Goal: Check status: Check status

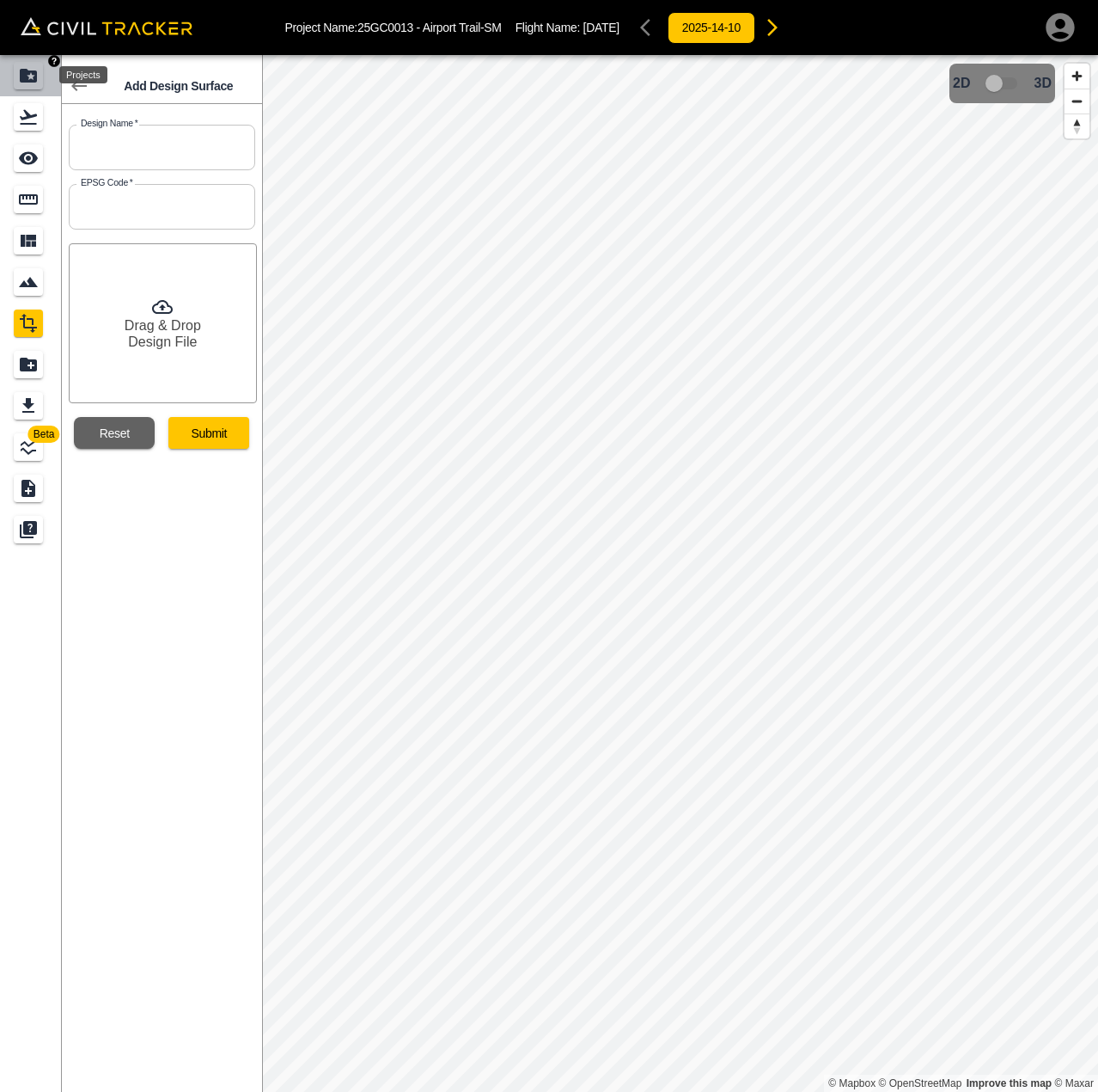
click at [19, 73] on icon "Projects" at bounding box center [28, 76] width 21 height 21
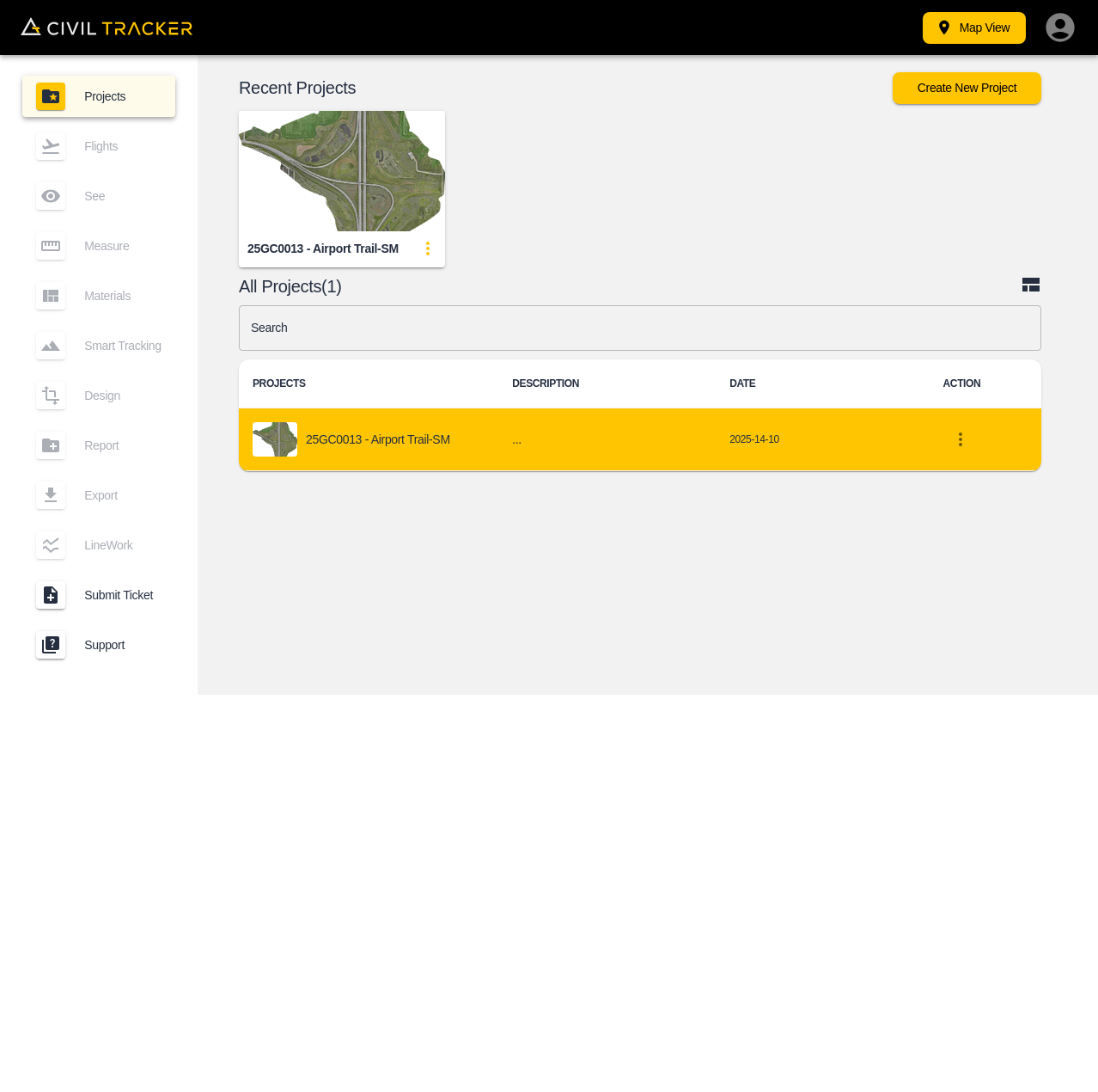
click at [328, 428] on div "25GC0013 - Airport Trail-SM" at bounding box center [369, 440] width 232 height 34
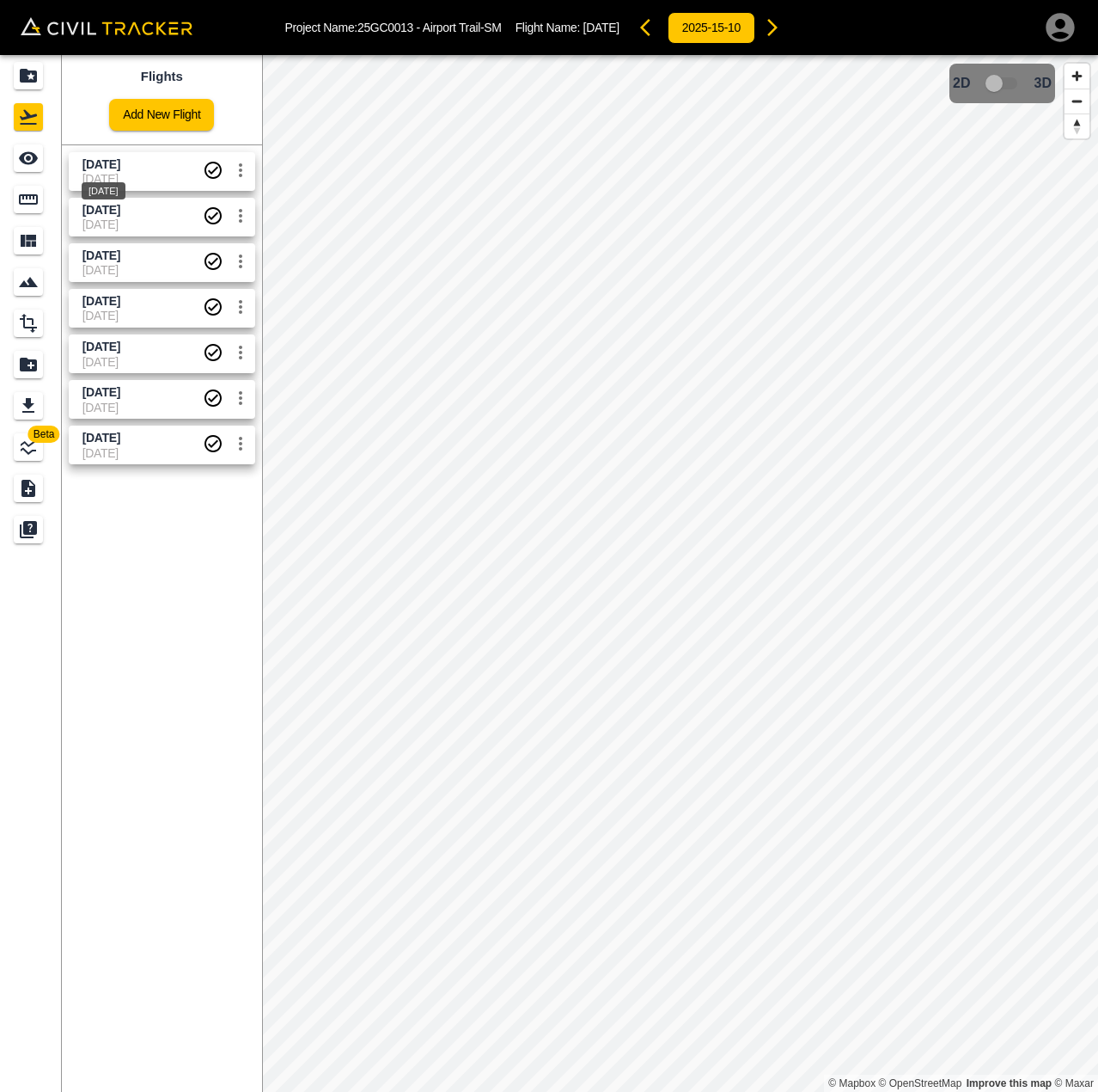
click at [93, 165] on span "[DATE]" at bounding box center [102, 164] width 38 height 14
click at [177, 175] on span "[DATE]" at bounding box center [143, 178] width 121 height 14
click at [661, 32] on icon "button" at bounding box center [650, 27] width 21 height 21
click at [671, 26] on div "2025-14-10" at bounding box center [712, 27] width 157 height 34
click at [783, 23] on icon "button" at bounding box center [772, 27] width 21 height 21
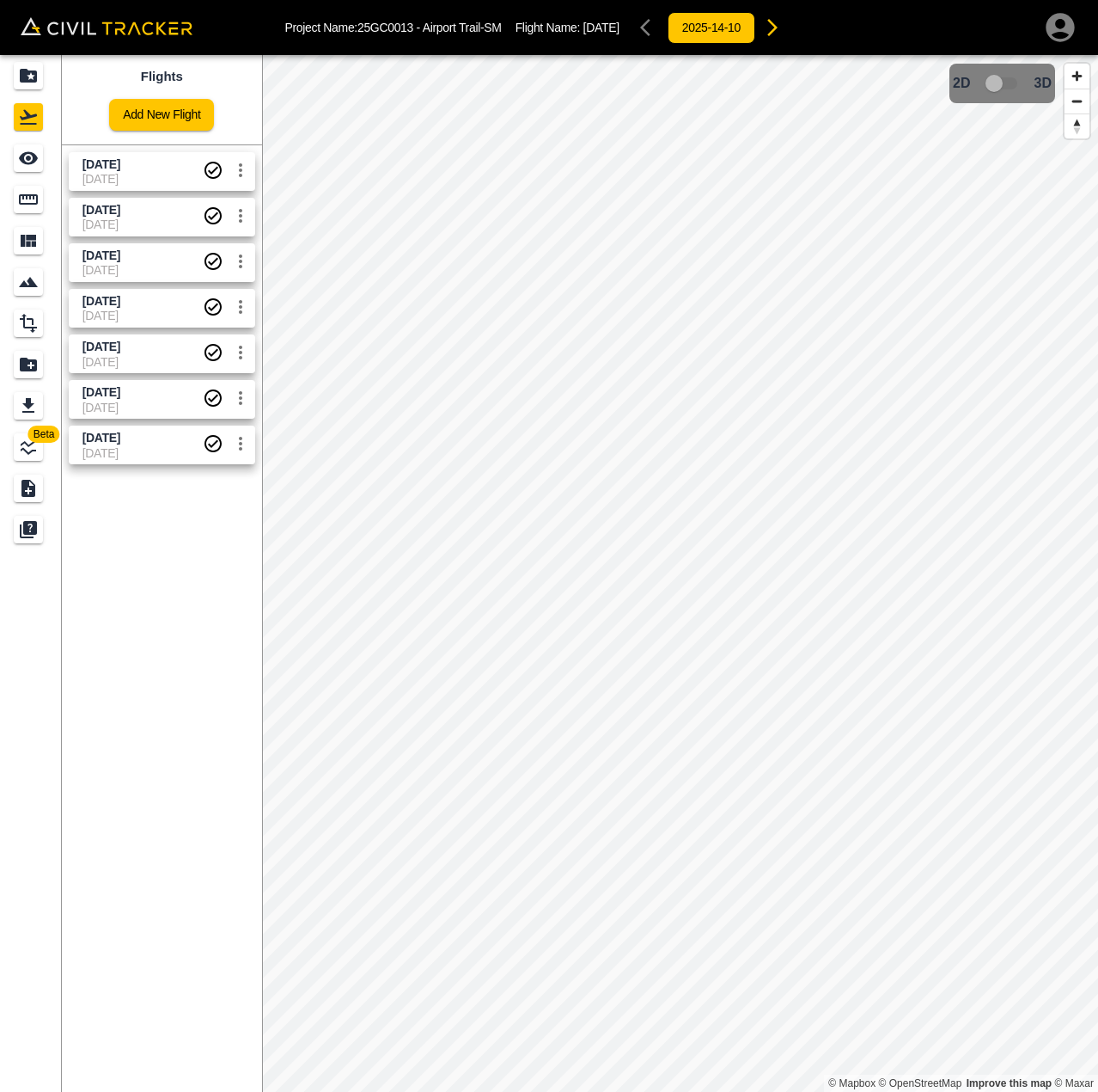
click at [783, 25] on icon "button" at bounding box center [772, 27] width 21 height 21
click at [778, 27] on icon "button" at bounding box center [772, 27] width 10 height 17
click at [121, 442] on span "[DATE]" at bounding box center [102, 437] width 38 height 14
click at [143, 402] on span "[DATE]" at bounding box center [143, 407] width 121 height 14
click at [121, 437] on span "[DATE]" at bounding box center [102, 437] width 38 height 14
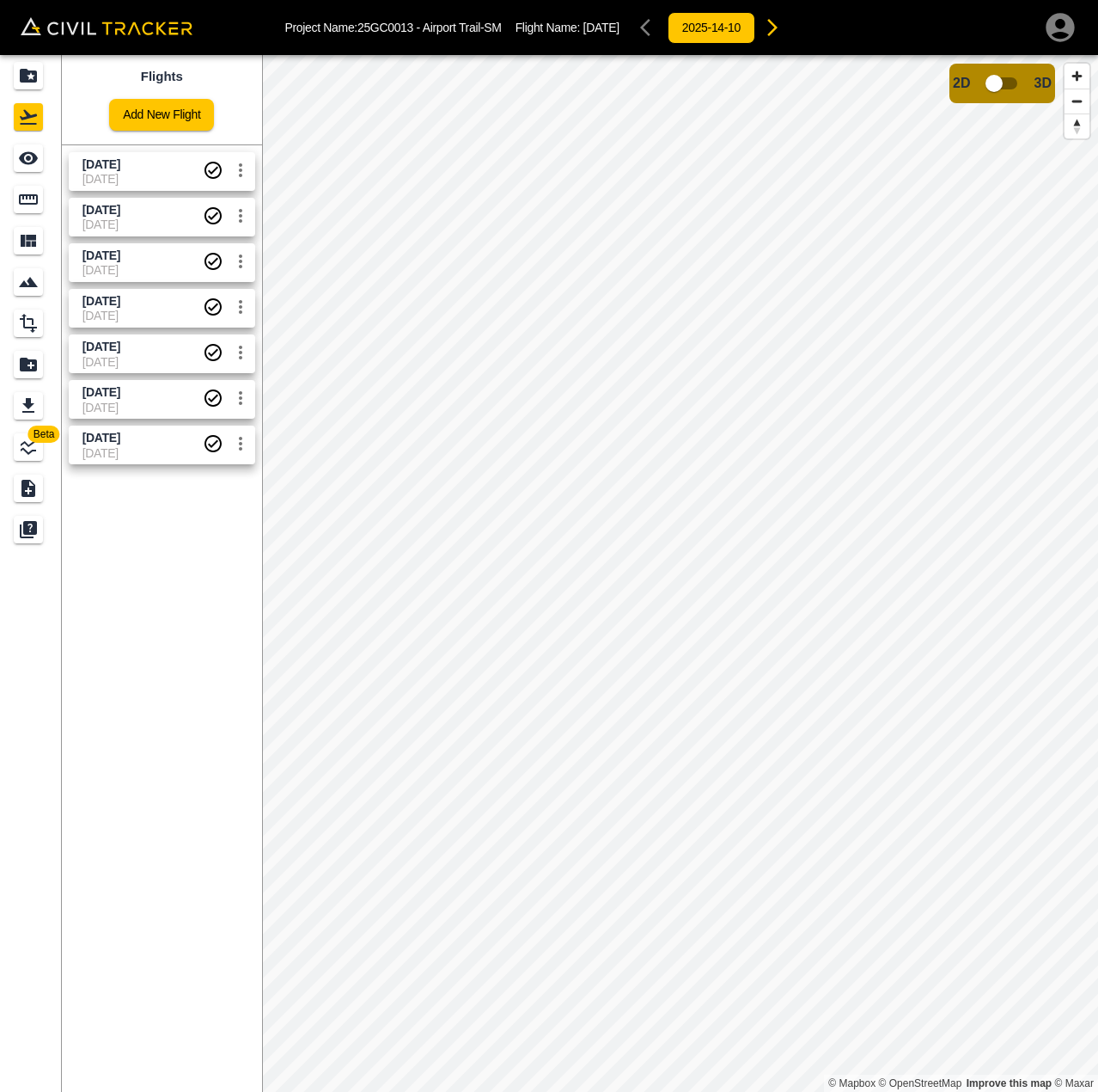
click at [140, 355] on span "[DATE]" at bounding box center [143, 361] width 121 height 14
click at [1016, 82] on span "3D model not uploaded yet" at bounding box center [1003, 83] width 50 height 32
